Goal: Task Accomplishment & Management: Manage account settings

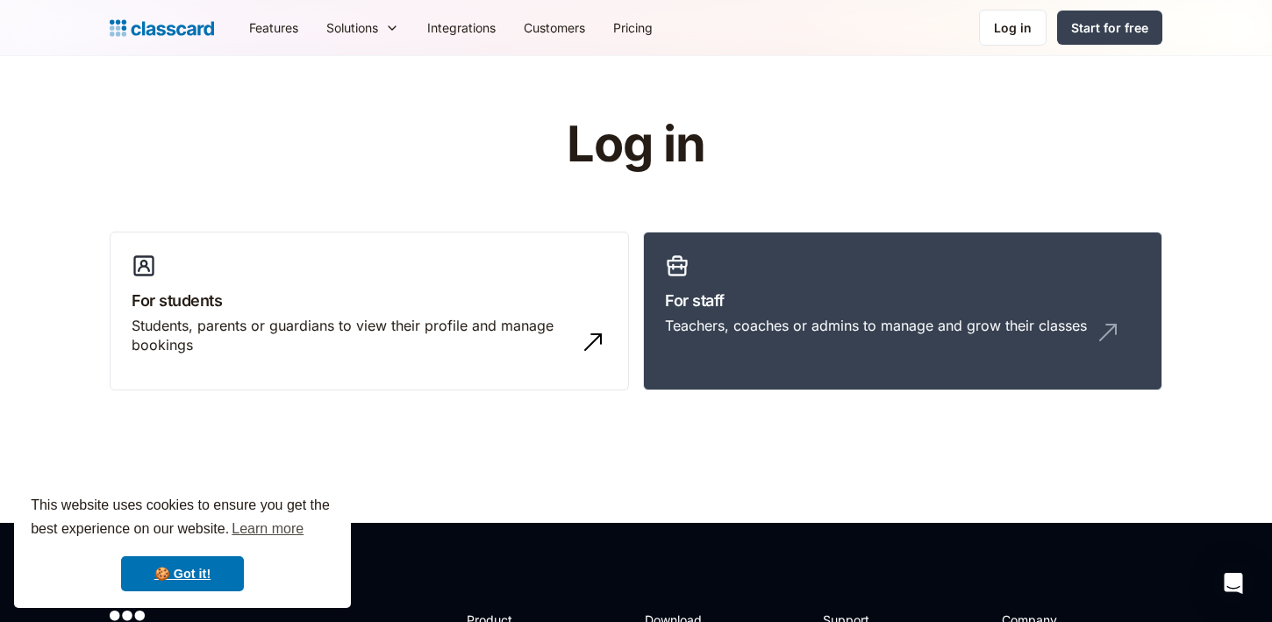
click at [1010, 8] on nav "Features Resources Blog The latest industry news, updates and info. Customer st…" at bounding box center [698, 27] width 927 height 39
click at [1009, 35] on div "Log in" at bounding box center [1013, 27] width 38 height 18
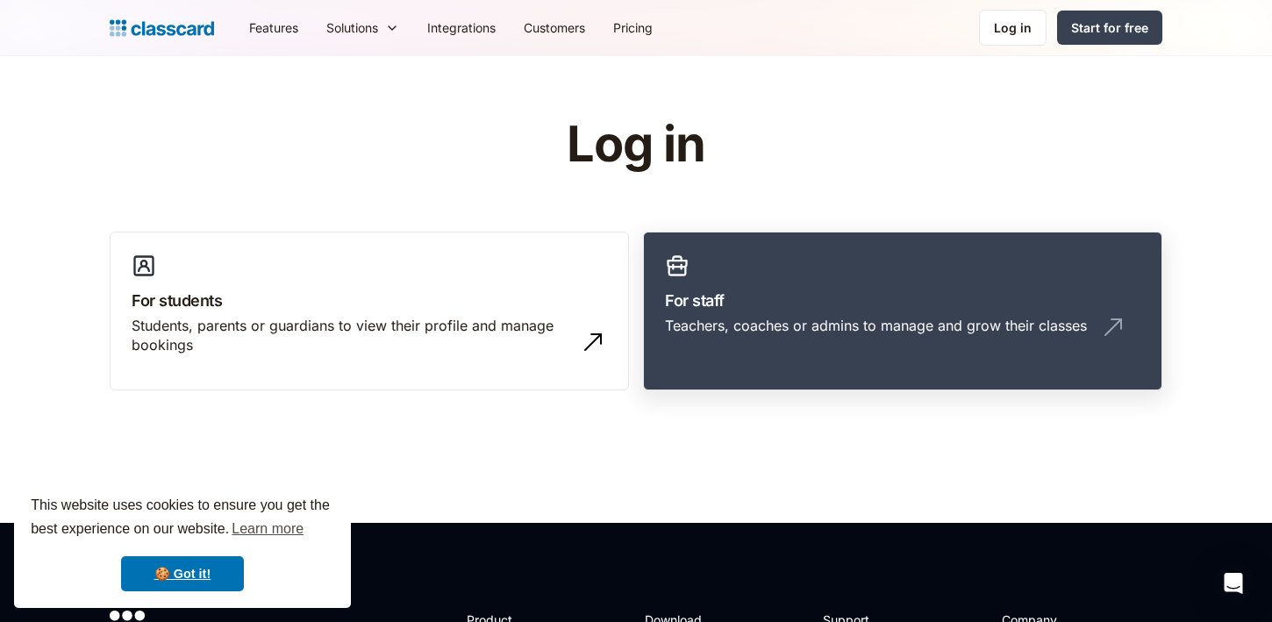
click at [867, 282] on link "For staff Teachers, coaches or admins to manage and grow their classes" at bounding box center [902, 312] width 519 height 160
